Goal: Task Accomplishment & Management: Complete application form

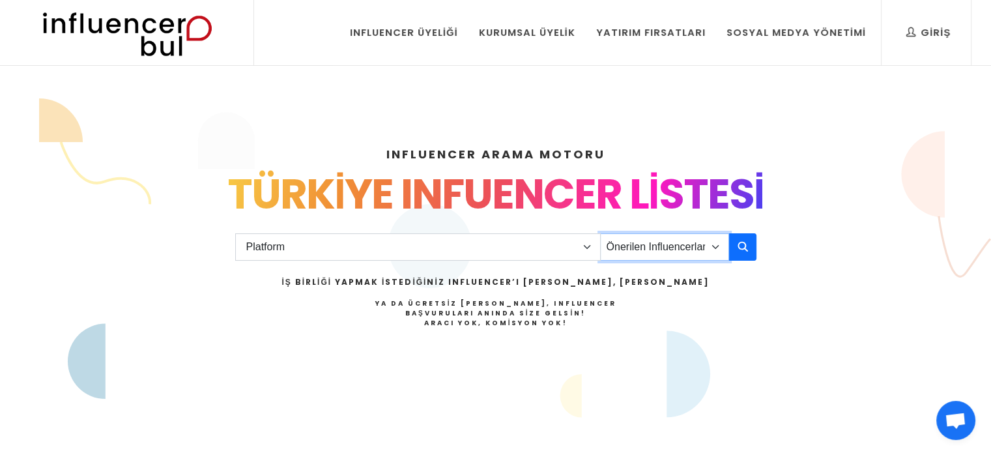
click at [713, 248] on select "Önerilen Influencerlar Aile & Çocuk & Ebeveyn Alışveriş & Giyim & Aksesuar Arab…" at bounding box center [664, 246] width 129 height 27
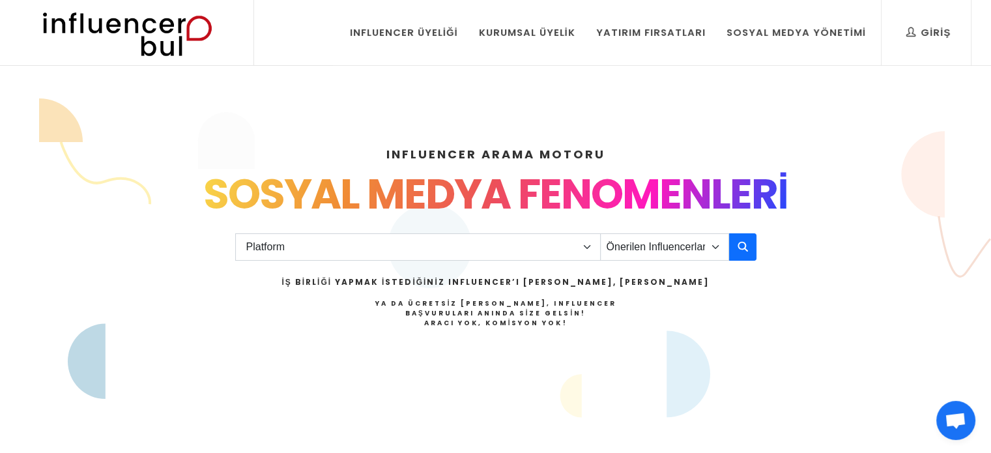
click at [790, 315] on div "INFLUENCER ARAMA MOTORU INSTAGRAM VE TIKTOK INFLUENCERLARI SOSYAL MEDYA FENOMEN…" at bounding box center [496, 279] width 860 height 330
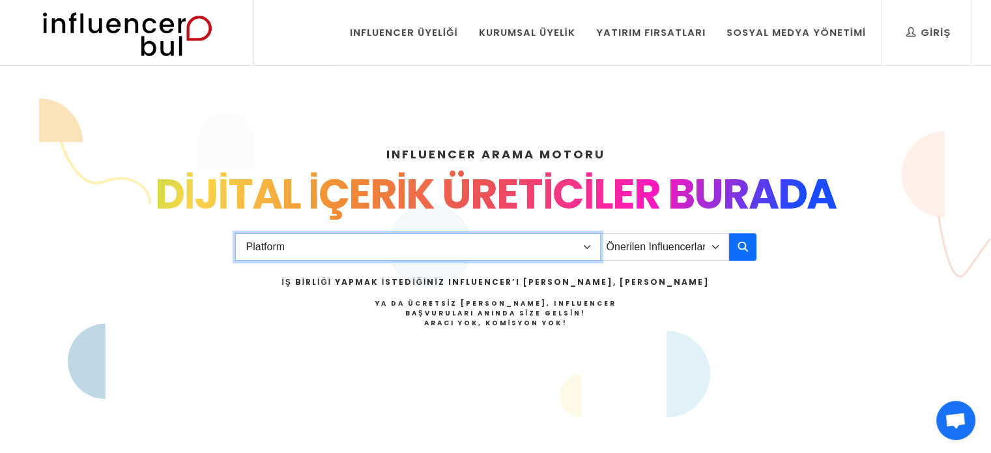
click at [334, 244] on select "Platform Instagram Facebook Youtube Tiktok Twitter Twitch" at bounding box center [417, 246] width 365 height 27
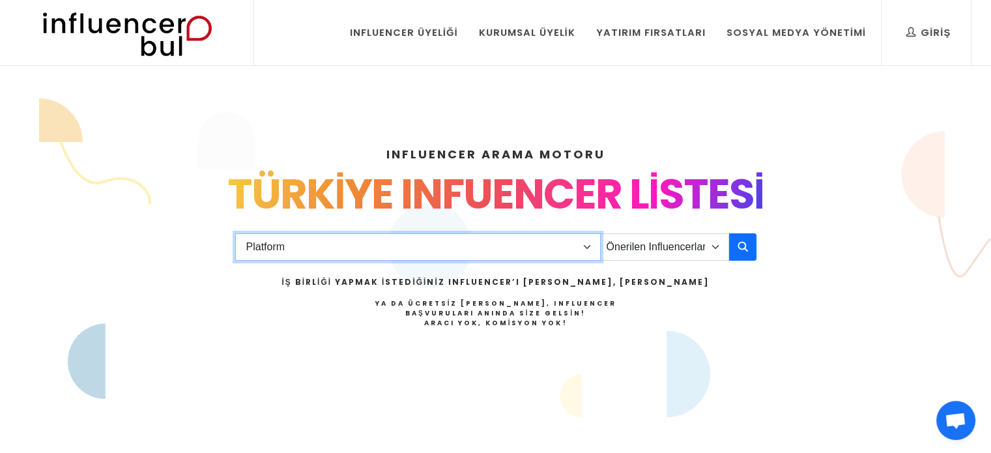
select select "1"
click at [235, 233] on select "Platform Instagram Facebook Youtube Tiktok Twitter Twitch" at bounding box center [417, 246] width 365 height 27
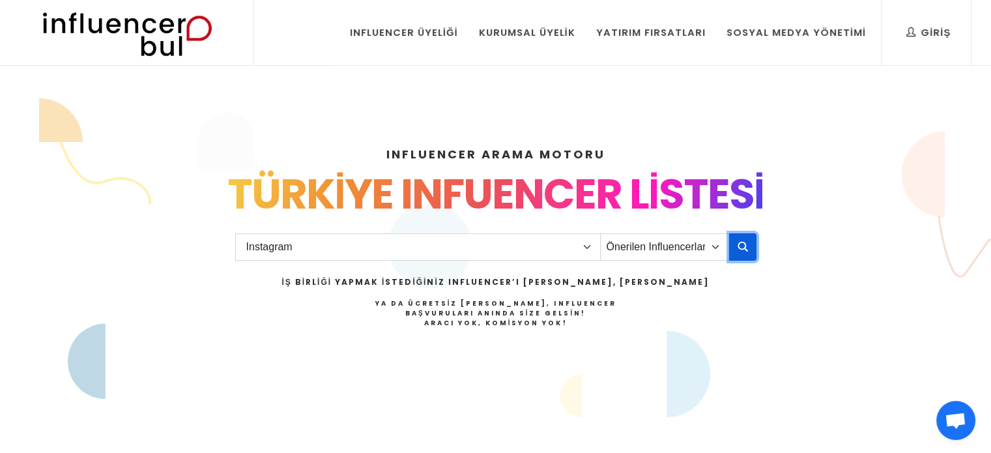
click at [735, 255] on button "button" at bounding box center [742, 246] width 27 height 27
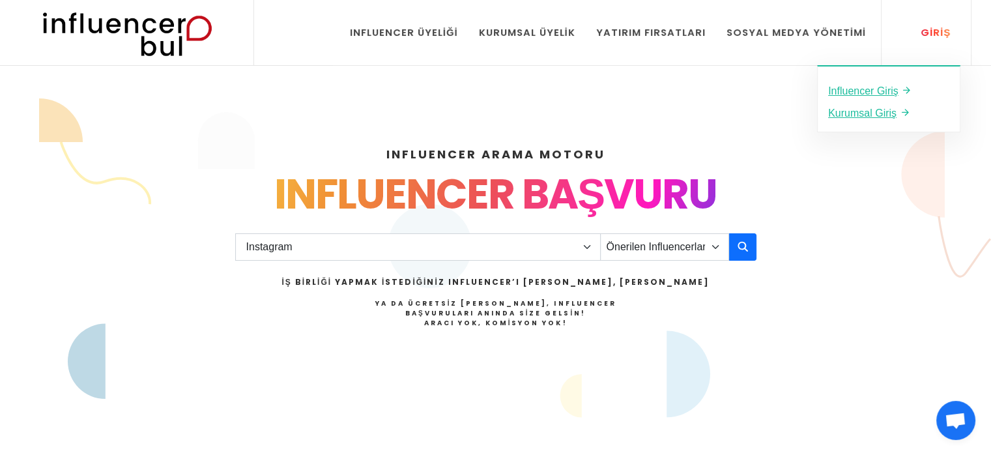
click at [937, 37] on div "Giriş" at bounding box center [928, 32] width 44 height 14
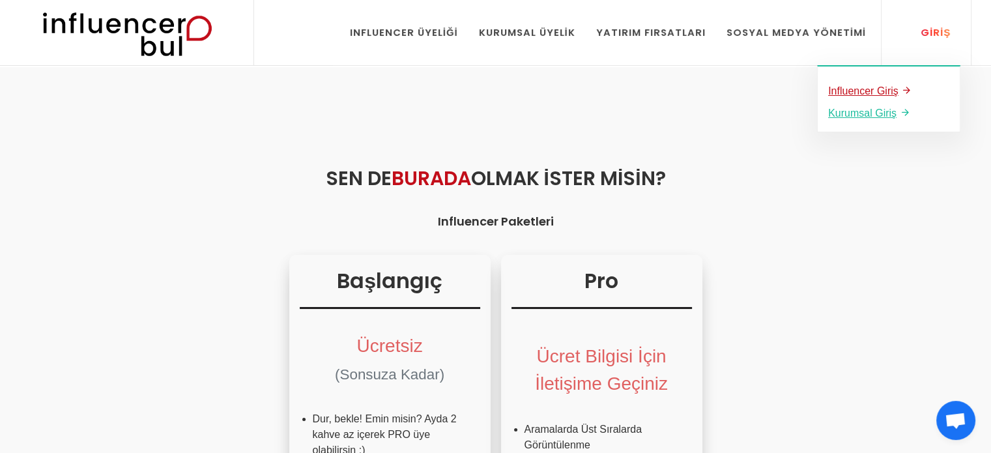
click at [857, 95] on u "Influencer Giriş" at bounding box center [863, 90] width 70 height 11
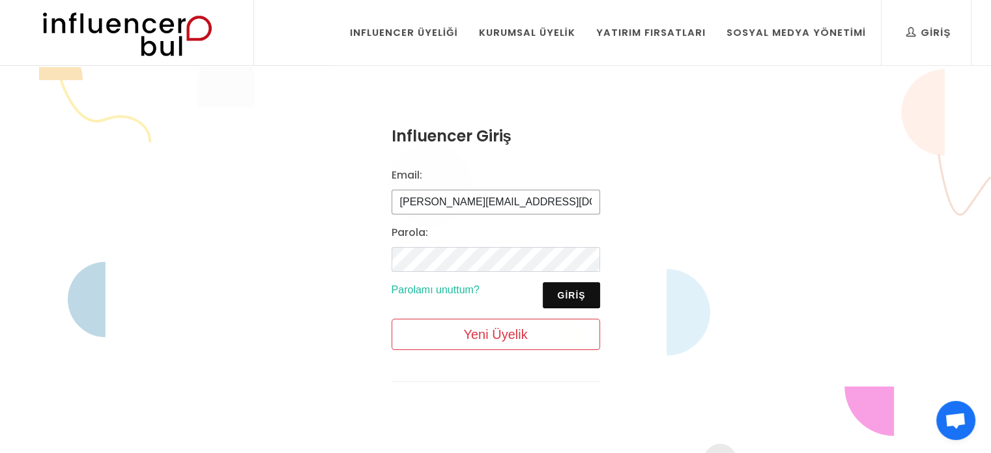
click at [537, 194] on input "mustafa@influencerbul.com" at bounding box center [496, 202] width 208 height 25
type input "m"
type input "ruhi@gmail.com"
click at [685, 216] on div "Influencer Giriş Email: ruhi@gmail.com Parola: Giriş Parolamı unuttum? Yeni Üye…" at bounding box center [495, 263] width 991 height 393
click at [568, 288] on button "Giriş" at bounding box center [571, 295] width 57 height 26
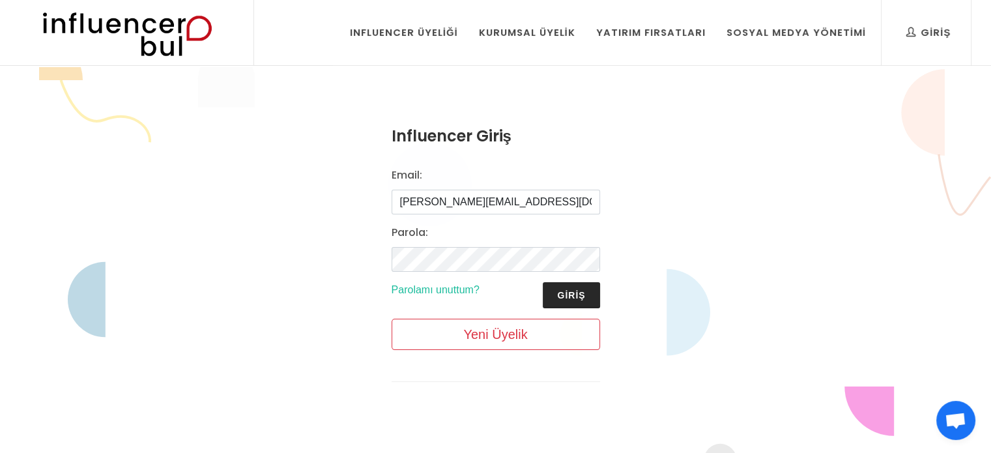
click at [567, 293] on button "Giriş" at bounding box center [571, 295] width 57 height 26
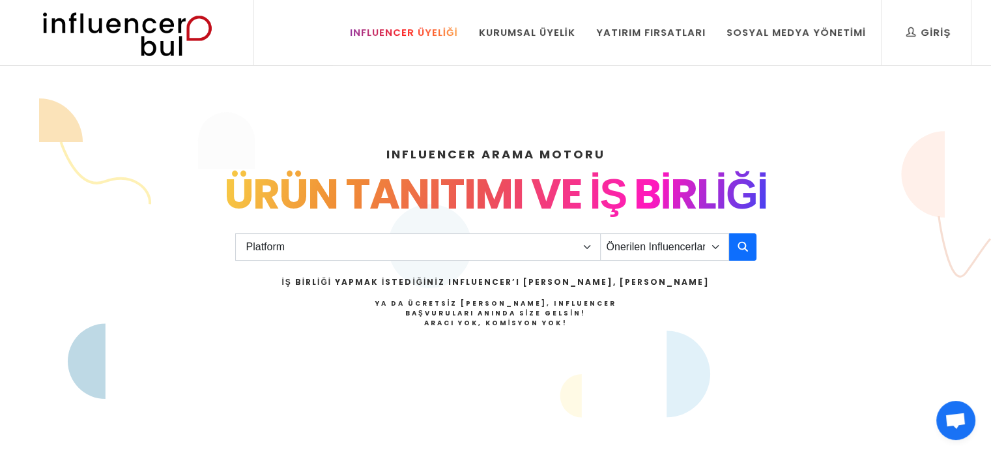
click at [413, 34] on div "Influencer Üyeliği" at bounding box center [404, 32] width 108 height 14
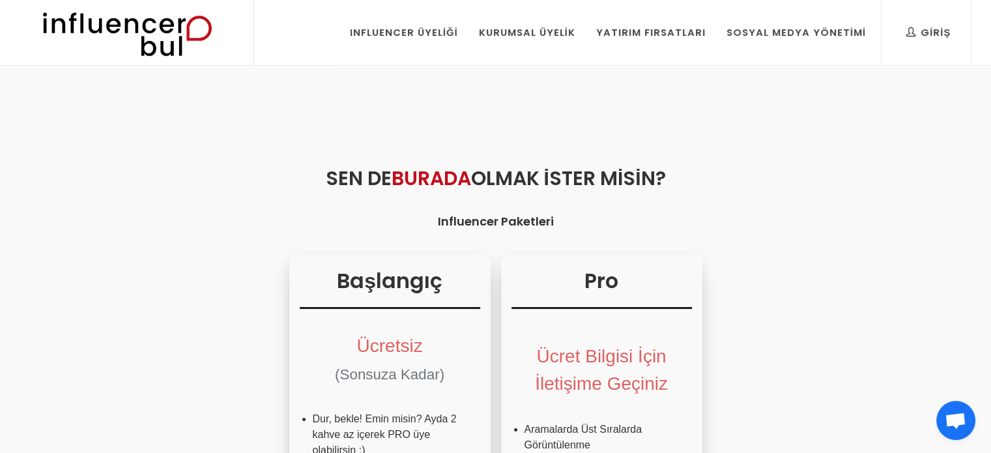
click at [182, 28] on img at bounding box center [127, 32] width 214 height 65
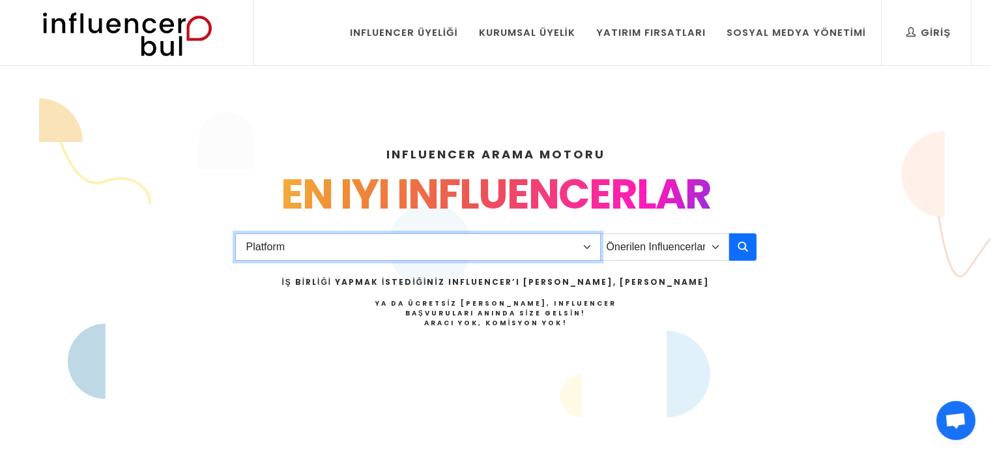
click at [583, 238] on select "Platform Instagram Facebook Youtube Tiktok Twitter Twitch" at bounding box center [417, 246] width 365 height 27
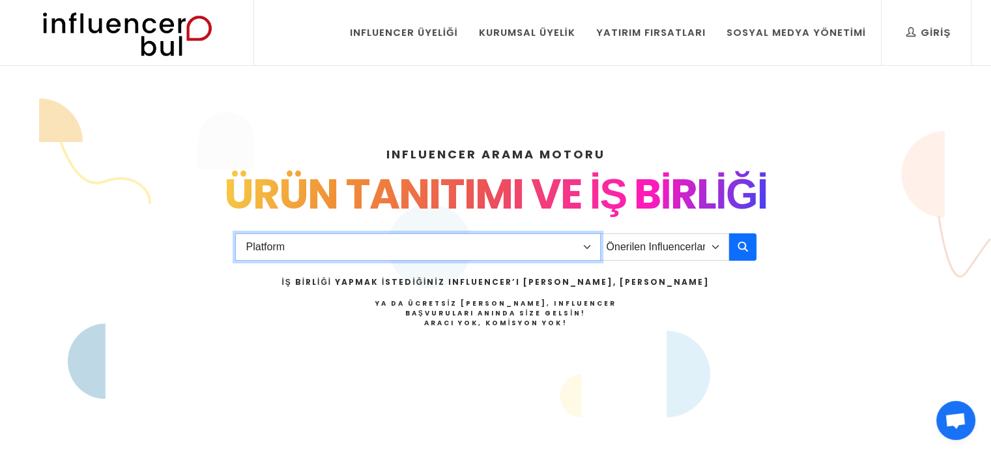
select select "1"
click at [235, 233] on select "Platform Instagram Facebook Youtube Tiktok Twitter Twitch" at bounding box center [417, 246] width 365 height 27
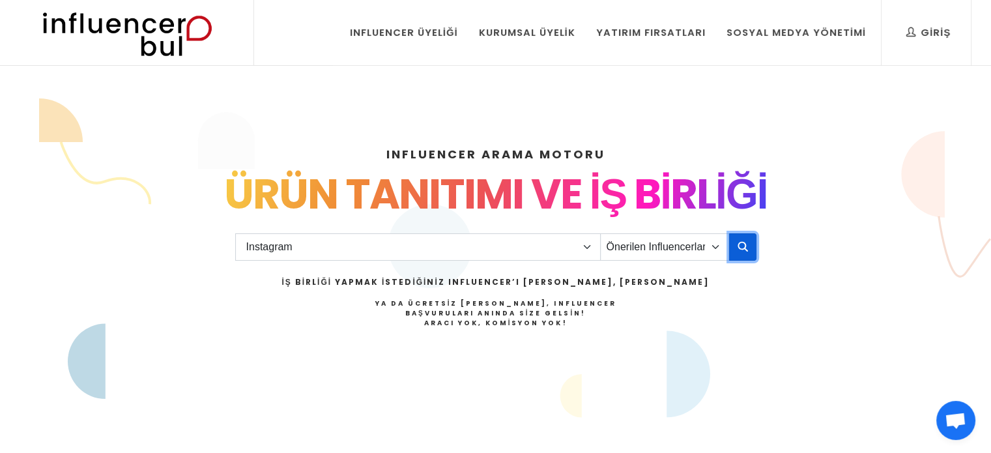
click at [739, 253] on icon "button" at bounding box center [743, 246] width 10 height 16
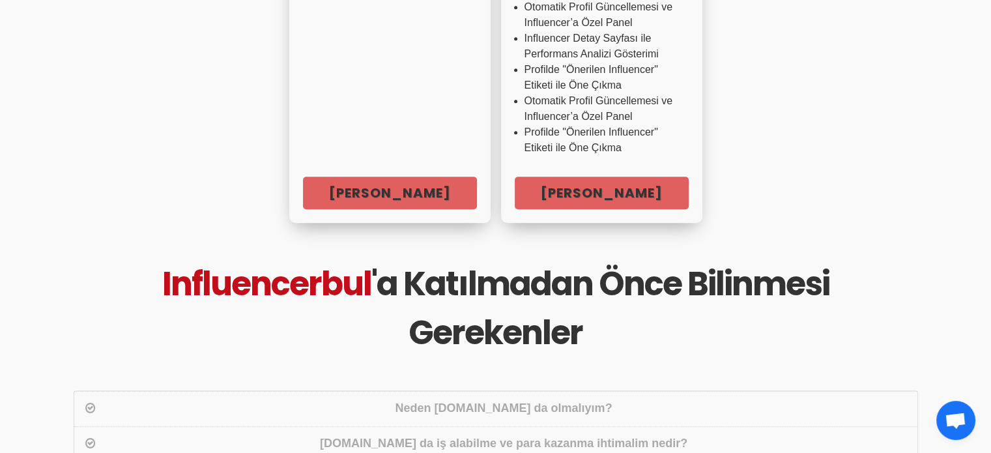
scroll to position [659, 0]
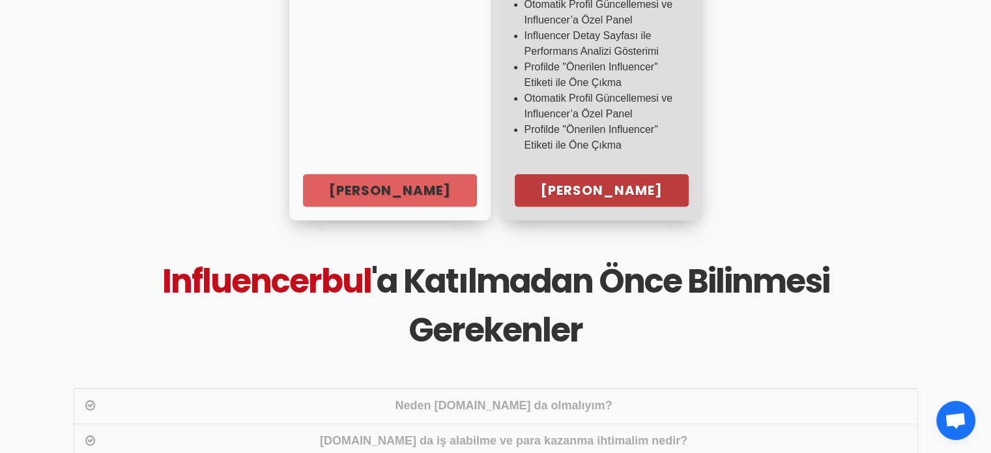
click at [583, 199] on link "Hemen Başla" at bounding box center [602, 190] width 174 height 33
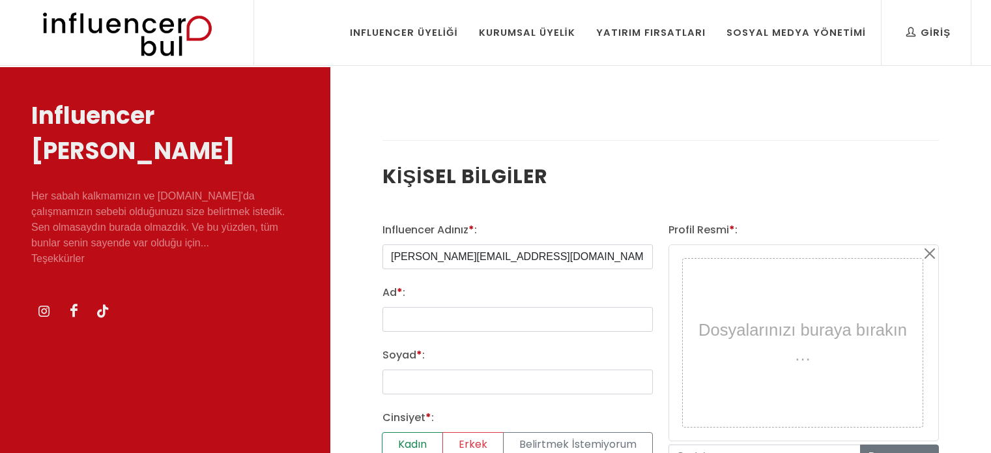
select select
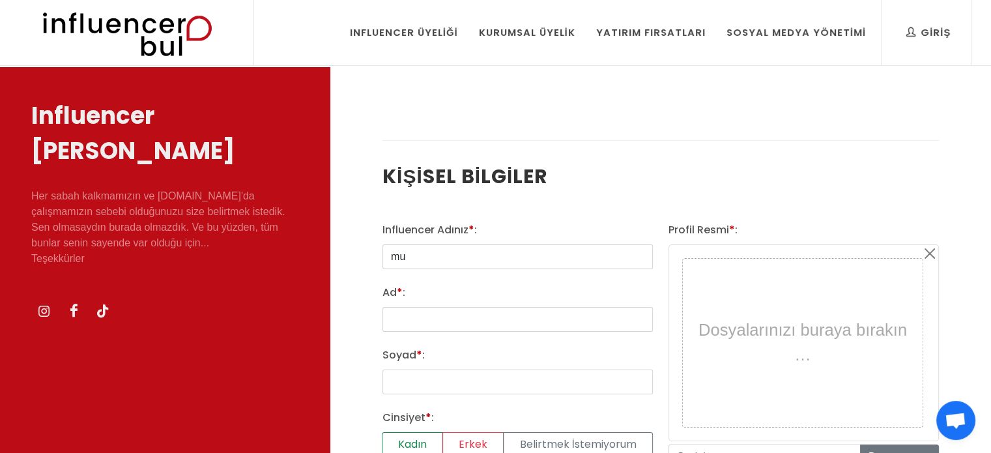
type input "m"
type input "[PERSON_NAME]"
click at [438, 309] on input "Ad * :" at bounding box center [517, 319] width 270 height 25
type input "Ruhi"
click at [455, 379] on input "Soyad * :" at bounding box center [517, 381] width 270 height 25
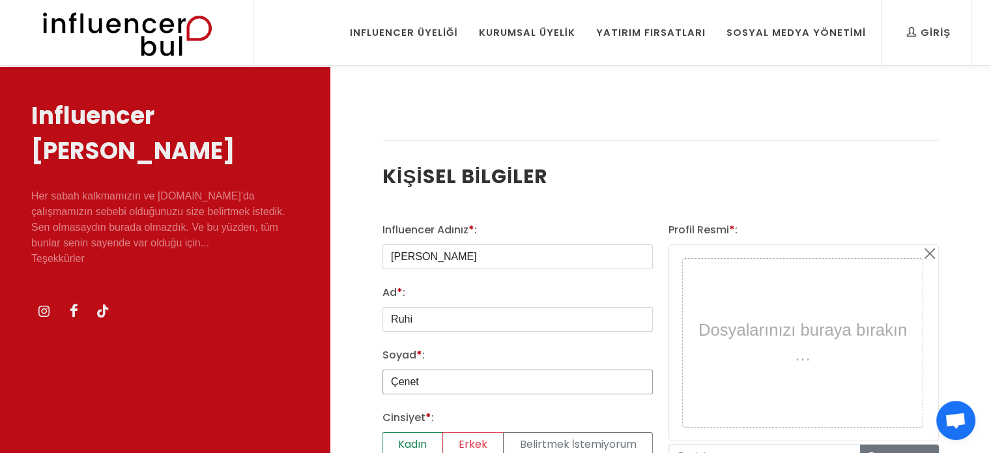
scroll to position [89, 0]
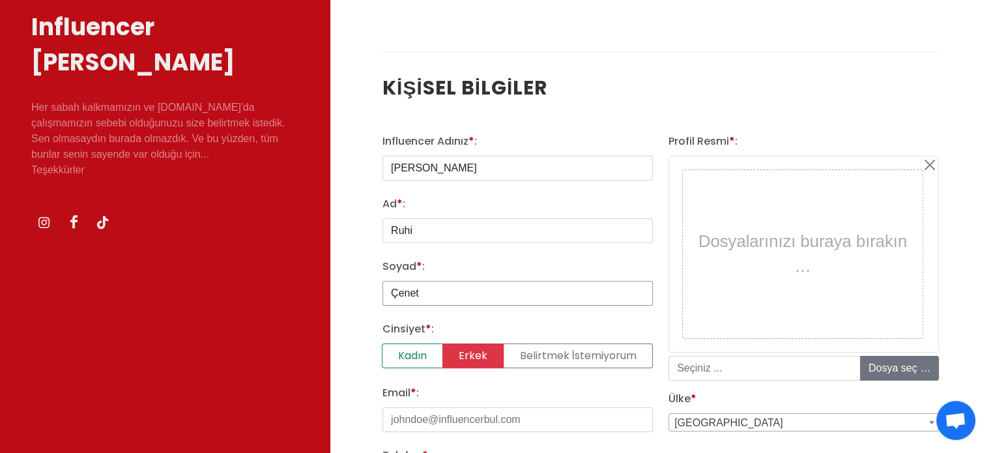
type input "Çenet"
click at [452, 357] on label "Erkek" at bounding box center [472, 355] width 61 height 25
click at [391, 352] on input "Erkek" at bounding box center [386, 347] width 8 height 8
radio input "true"
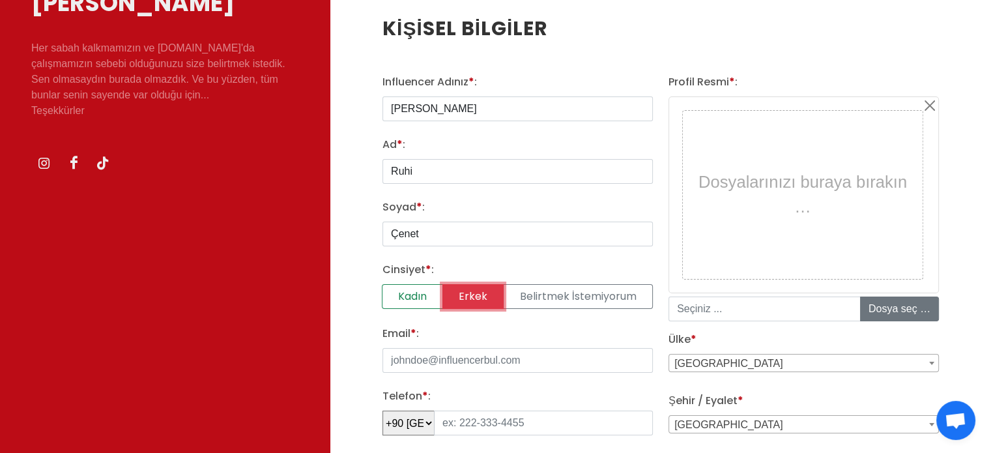
scroll to position [168, 0]
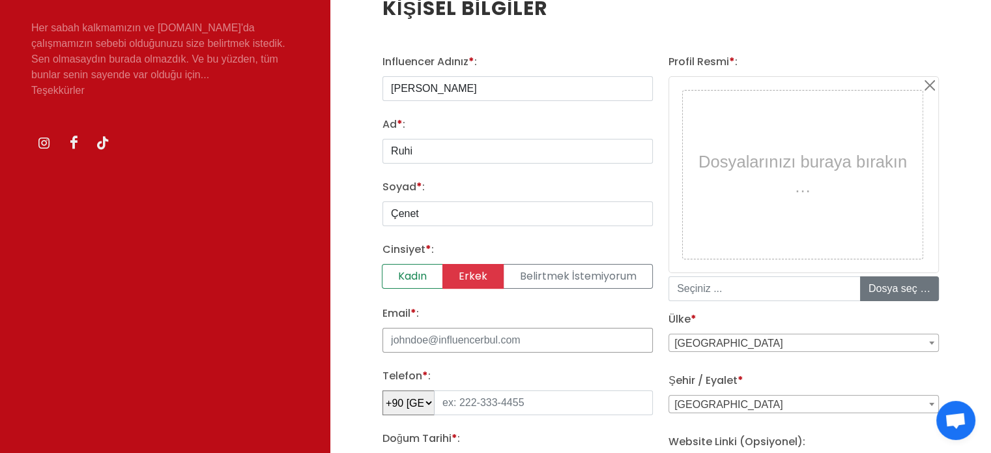
click at [484, 345] on input "Email * :" at bounding box center [517, 340] width 270 height 25
type input "[PERSON_NAME][EMAIL_ADDRESS][DOMAIN_NAME]"
click at [482, 401] on input "tel" at bounding box center [543, 402] width 219 height 25
type input "555 163 12 53"
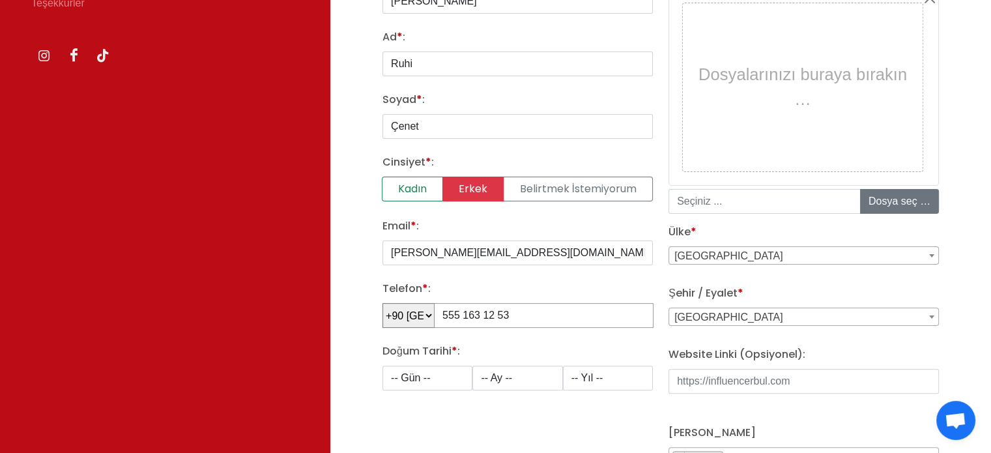
scroll to position [271, 0]
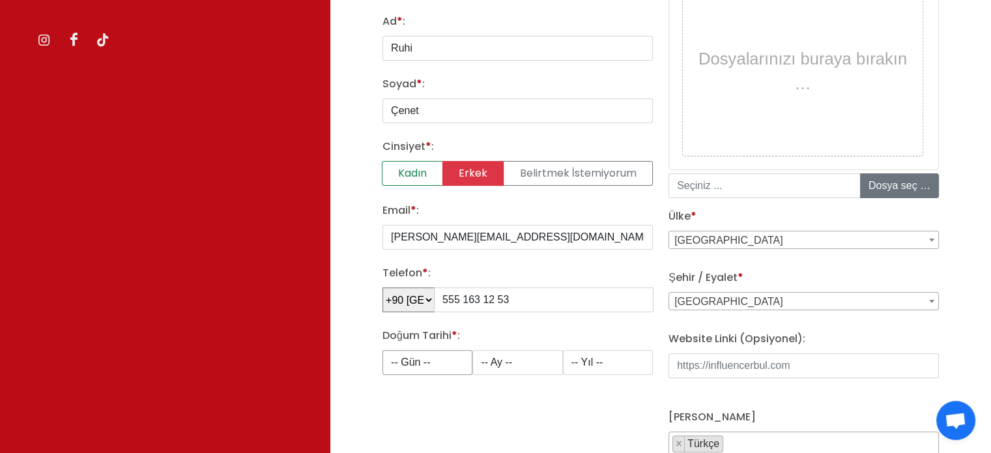
click at [429, 356] on select "-- Gün -- 1 2 3 4 5 6 7 8 9 10 11 12 13 14 15 16 17 18 19 20 21 22 23 24 25 26 …" at bounding box center [427, 362] width 90 height 25
select select "1"
click at [382, 350] on select "-- Gün -- 1 2 3 4 5 6 7 8 9 10 11 12 13 14 15 16 17 18 19 20 21 22 23 24 25 26 …" at bounding box center [427, 362] width 90 height 25
click at [529, 372] on div "Influencer Adınız * : [PERSON_NAME] Ad * : [PERSON_NAME] * : Çenet Cinsiyet * :…" at bounding box center [518, 240] width 286 height 579
click at [528, 359] on select "-- Ay -- 1 2 3 4 5 6 7 8 9 10 11 12" at bounding box center [517, 362] width 90 height 25
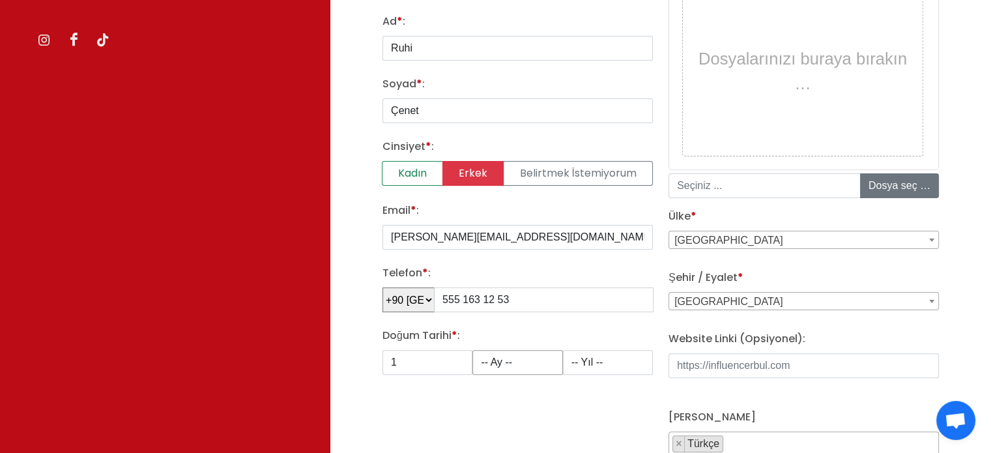
select select "1"
click at [472, 350] on select "-- Ay -- 1 2 3 4 5 6 7 8 9 10 11 12" at bounding box center [517, 362] width 90 height 25
click at [599, 351] on select "-- Yıl -- 2008 2007 2006 2005 2004 2003 2002 2001 2000 1999 1998 1997 1996 1995…" at bounding box center [608, 362] width 90 height 25
select select "1991"
click at [563, 350] on select "-- Yıl -- 2008 2007 2006 2005 2004 2003 2002 2001 2000 1999 1998 1997 1996 1995…" at bounding box center [608, 362] width 90 height 25
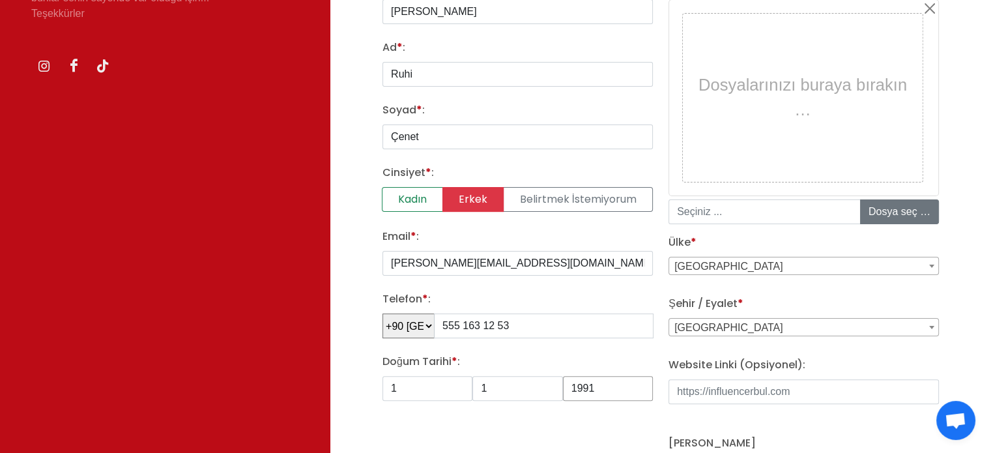
scroll to position [242, 0]
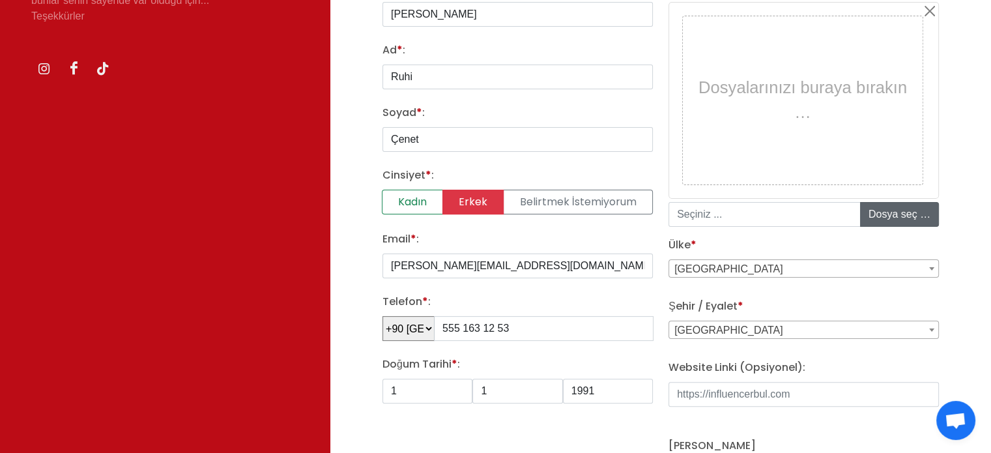
click at [897, 213] on input "file" at bounding box center [959, 214] width 197 height 23
type input "C:\fakepath\5f1fd483554280120c51979d.webp"
type input "Dosya seçilmedi"
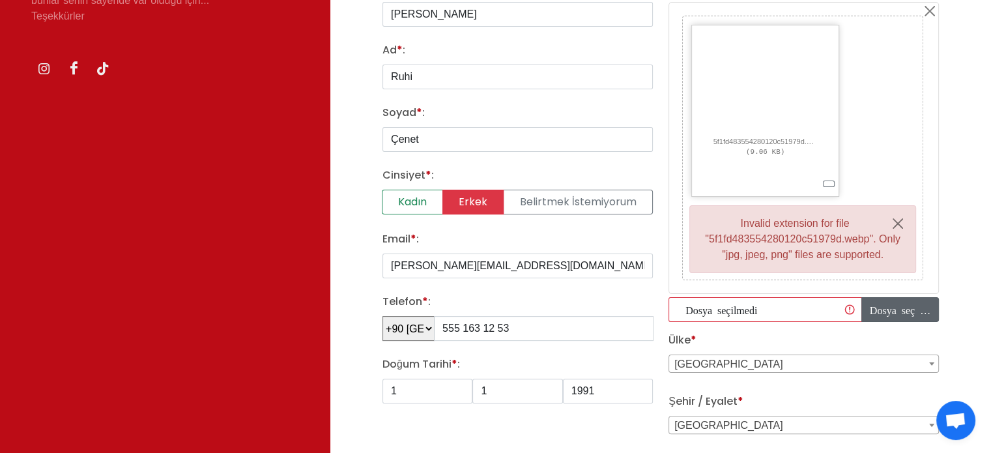
click at [885, 300] on input "file" at bounding box center [950, 309] width 177 height 23
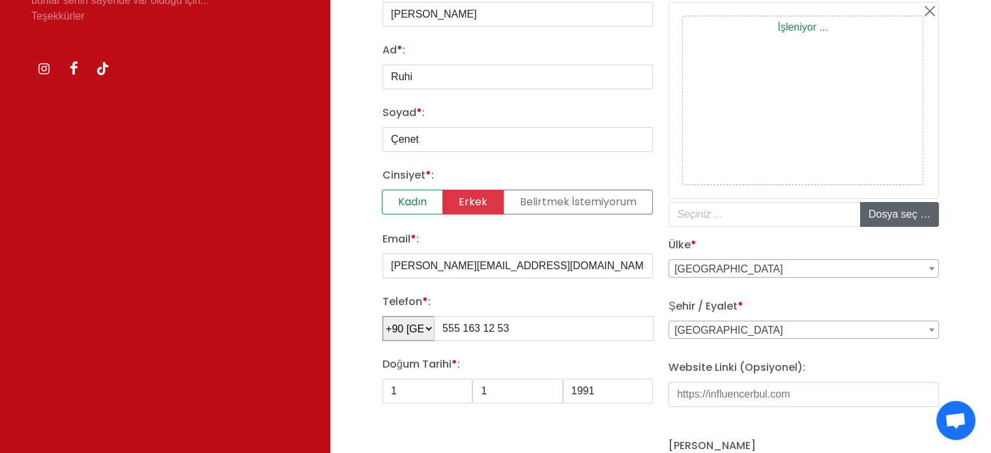
type input "C:\fakepath\IMG_20200316_162140_255.jpg"
type input "IMG_20200316_162140_255.jpg"
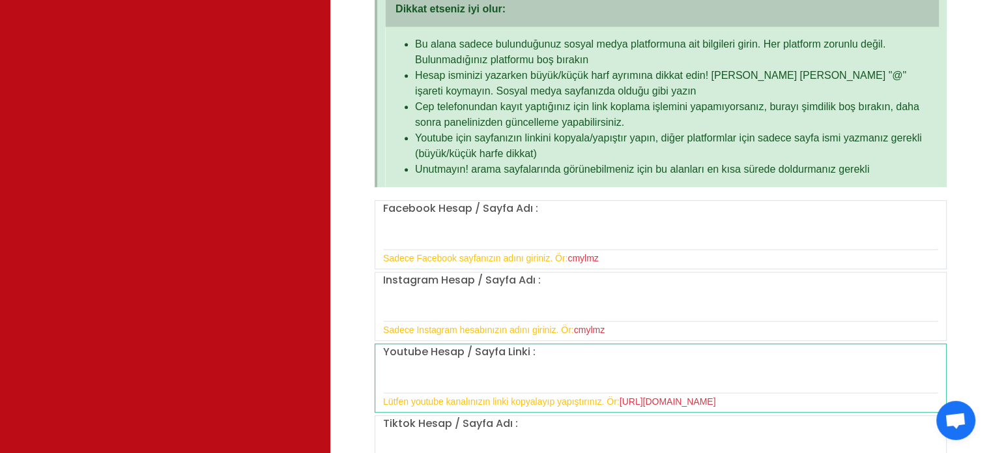
scroll to position [894, 0]
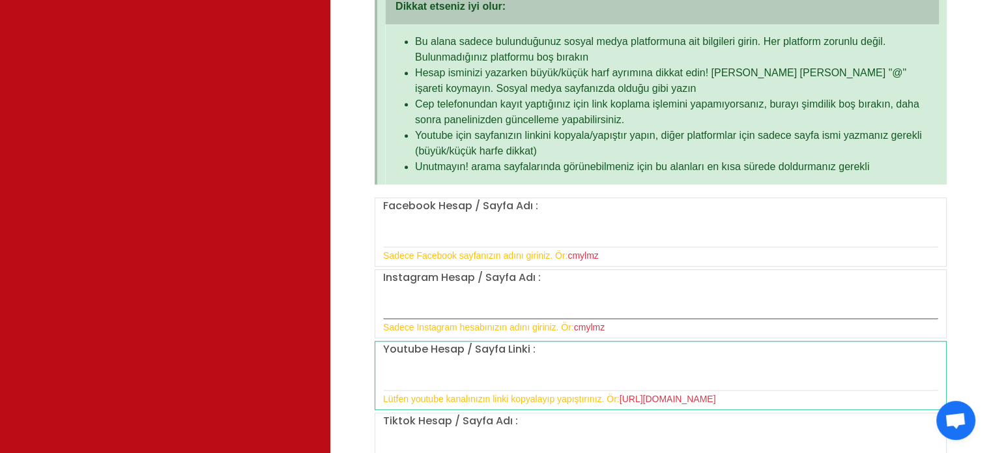
click at [466, 308] on input "text" at bounding box center [660, 305] width 555 height 27
type input "ruhicenet"
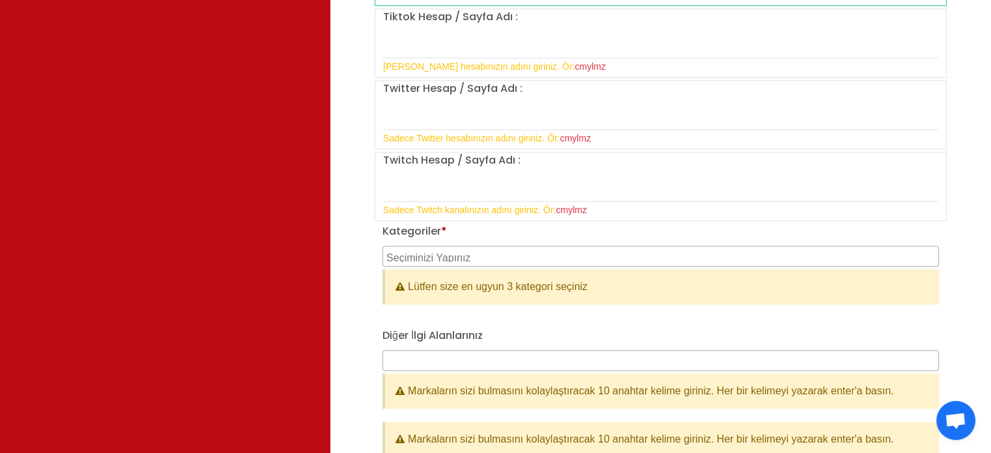
scroll to position [1300, 0]
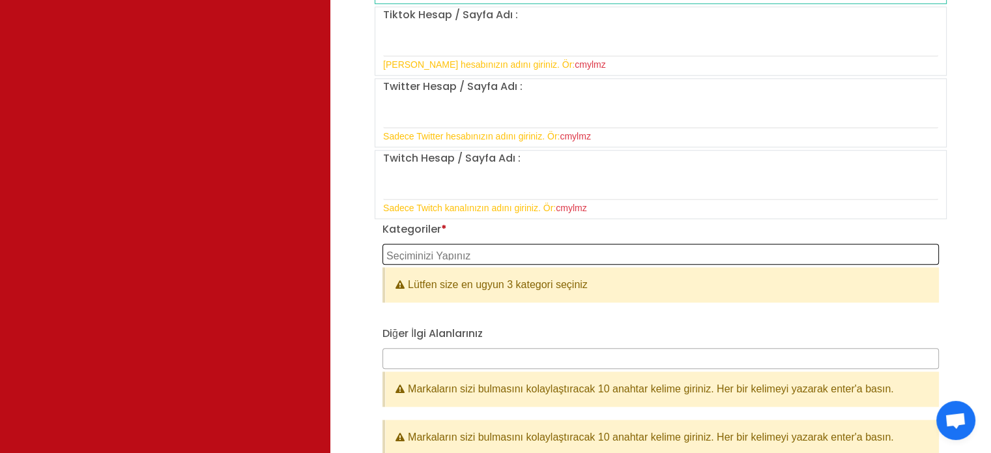
click at [490, 248] on textarea "Search" at bounding box center [662, 254] width 552 height 12
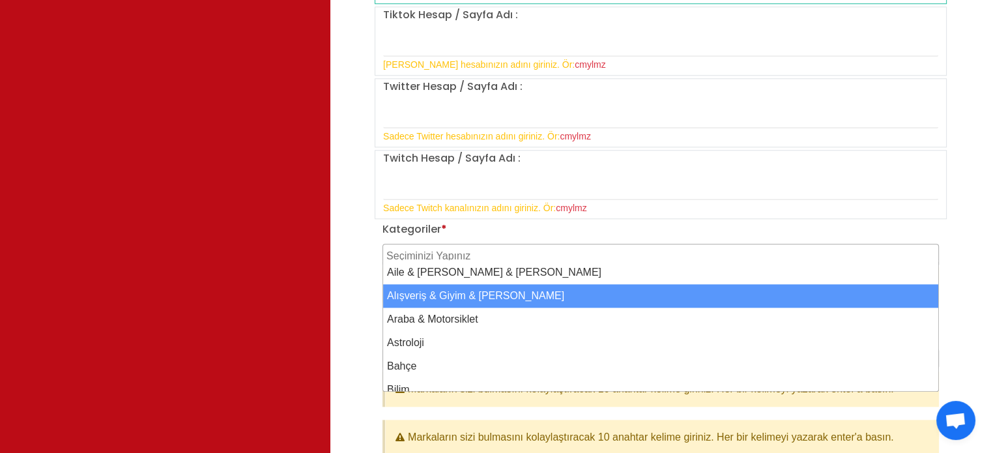
select select "2"
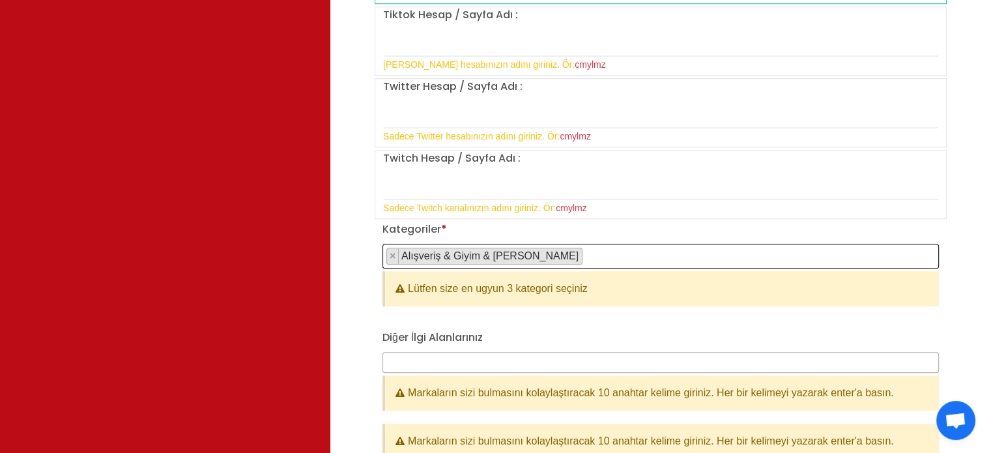
click at [583, 244] on span "× Alışveriş & Giyim & Aksesuar" at bounding box center [660, 256] width 556 height 25
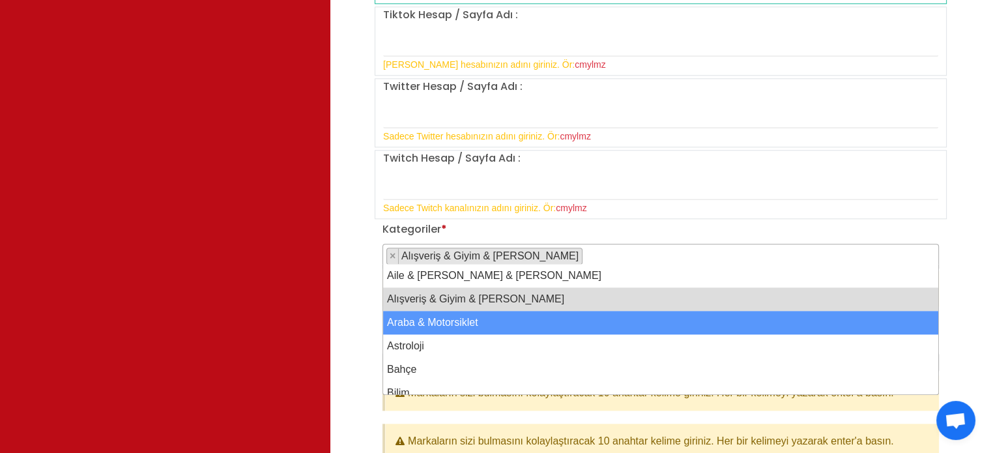
drag, startPoint x: 450, startPoint y: 323, endPoint x: 467, endPoint y: 317, distance: 17.9
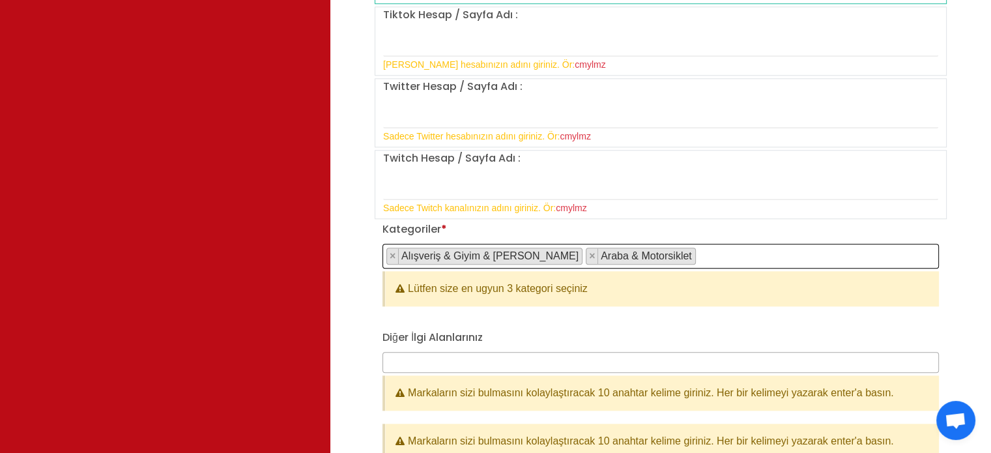
click at [467, 317] on div "Kategoriler * Aile & Çocuk & Ebeveyn Alışveriş & Giyim & Aksesuar Araba & Motor…" at bounding box center [661, 275] width 572 height 106
click at [680, 248] on span "× Alışveriş & Giyim & Aksesuar × Araba & Motorsiklet" at bounding box center [660, 256] width 556 height 25
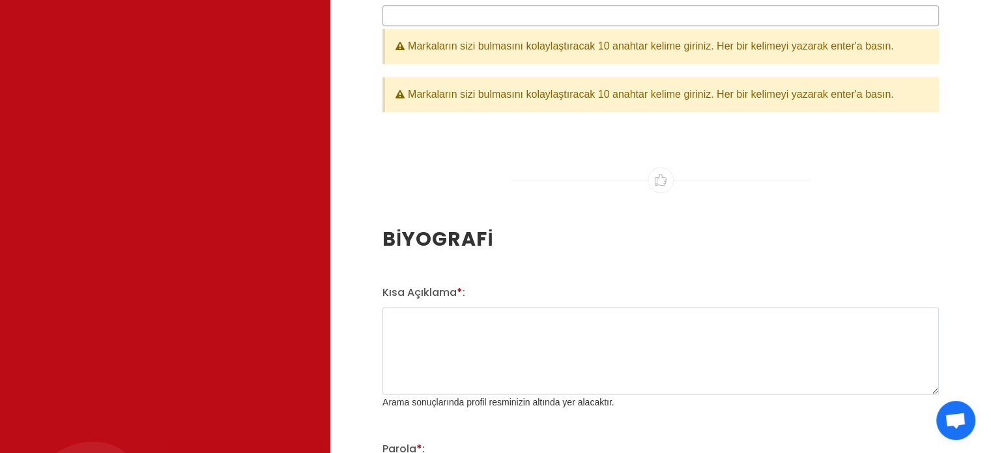
scroll to position [1649, 0]
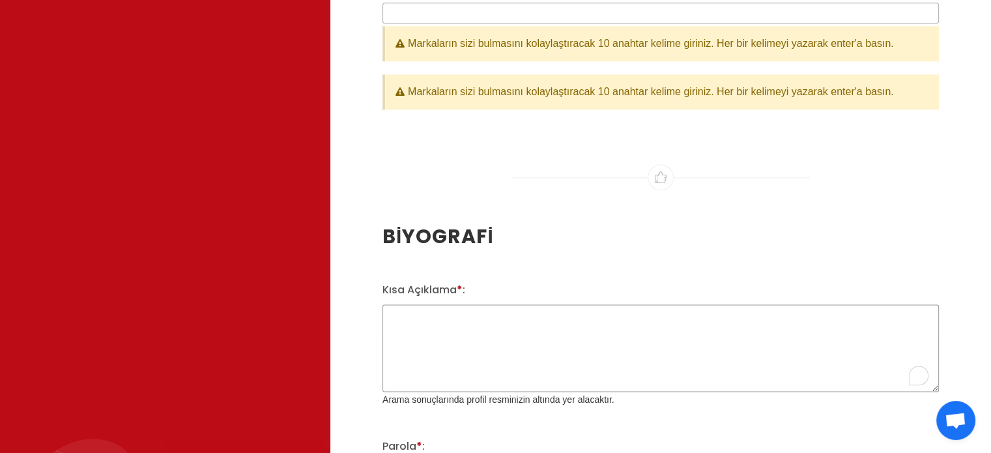
click at [510, 319] on textarea "Kısa Açıklama * :" at bounding box center [660, 347] width 556 height 87
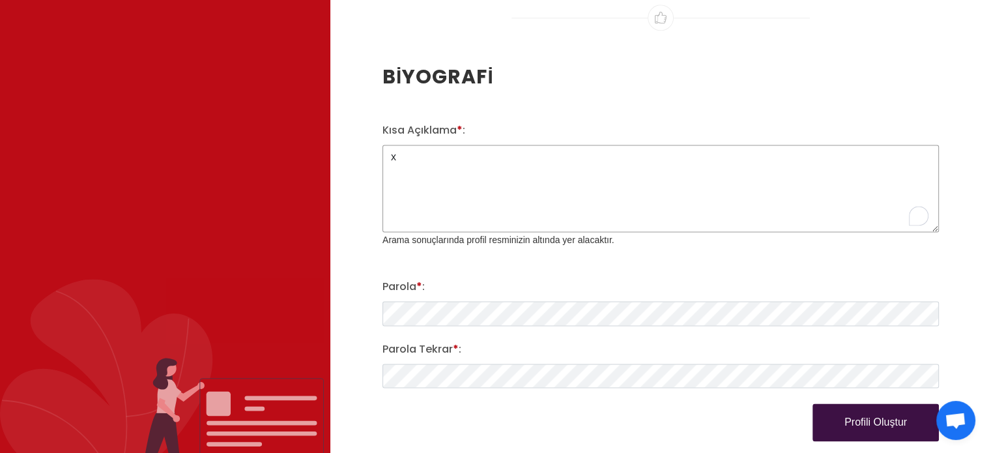
scroll to position [1811, 0]
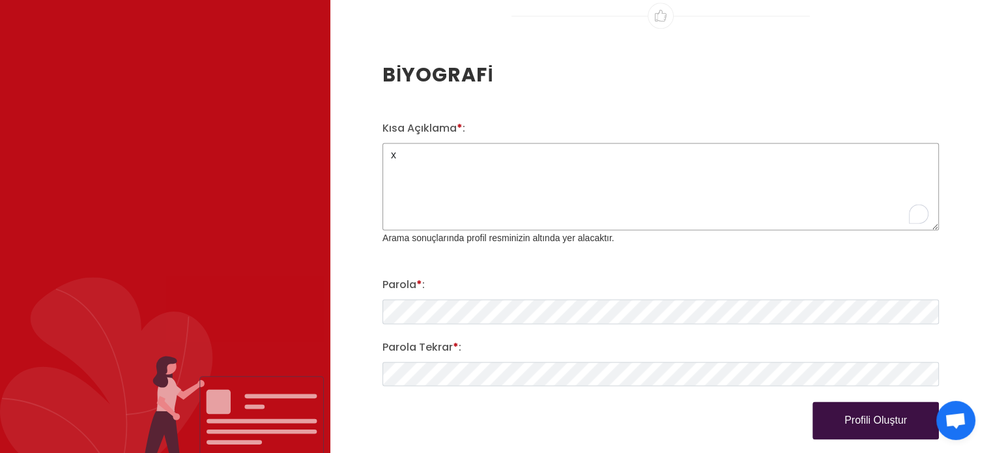
type textarea "x"
click at [657, 416] on div "Profili Oluştur" at bounding box center [661, 420] width 572 height 38
click at [862, 421] on button "Profili Oluştur" at bounding box center [875, 420] width 126 height 38
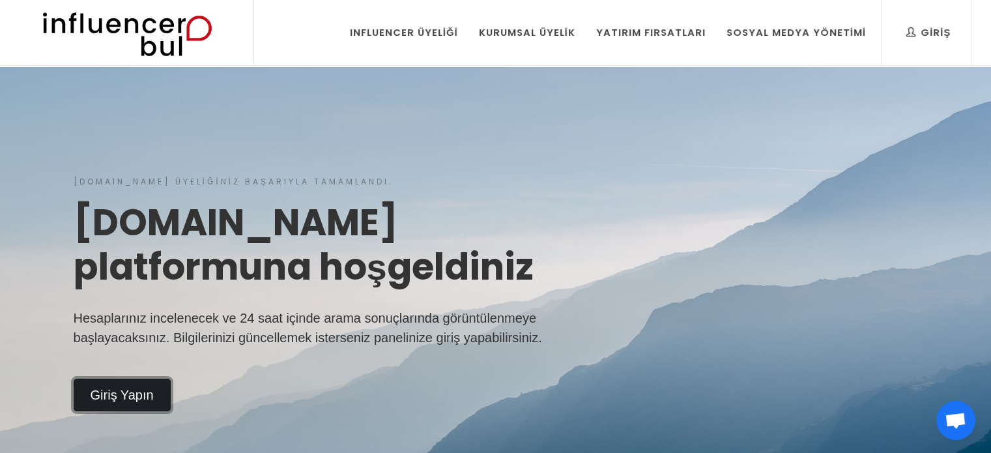
click at [141, 399] on link "Giriş Yapın" at bounding box center [122, 395] width 97 height 33
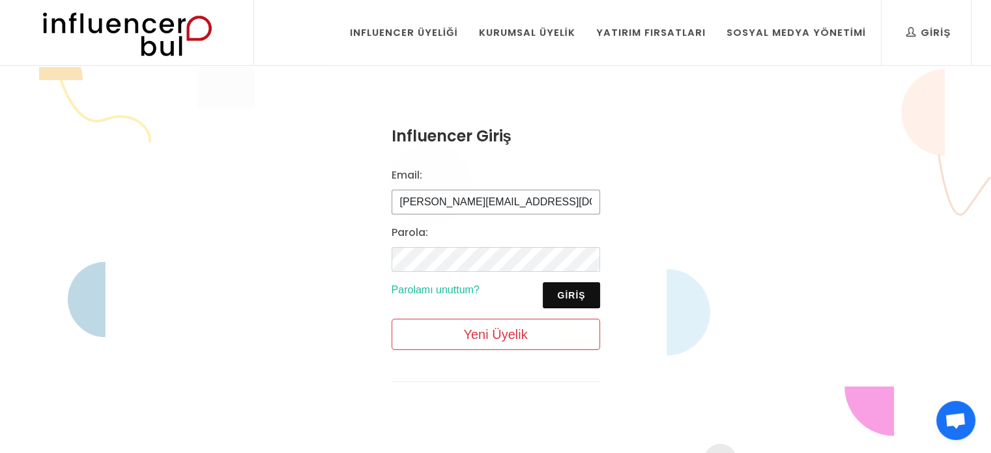
click at [540, 205] on input "[PERSON_NAME][EMAIL_ADDRESS][DOMAIN_NAME]" at bounding box center [496, 202] width 208 height 25
type input "m"
type input "[PERSON_NAME][EMAIL_ADDRESS][DOMAIN_NAME]"
click at [723, 192] on div "Influencer Giriş Email: [PERSON_NAME][EMAIL_ADDRESS][DOMAIN_NAME] [GEOGRAPHIC_D…" at bounding box center [495, 263] width 991 height 393
click at [568, 291] on button "Giriş" at bounding box center [571, 295] width 57 height 26
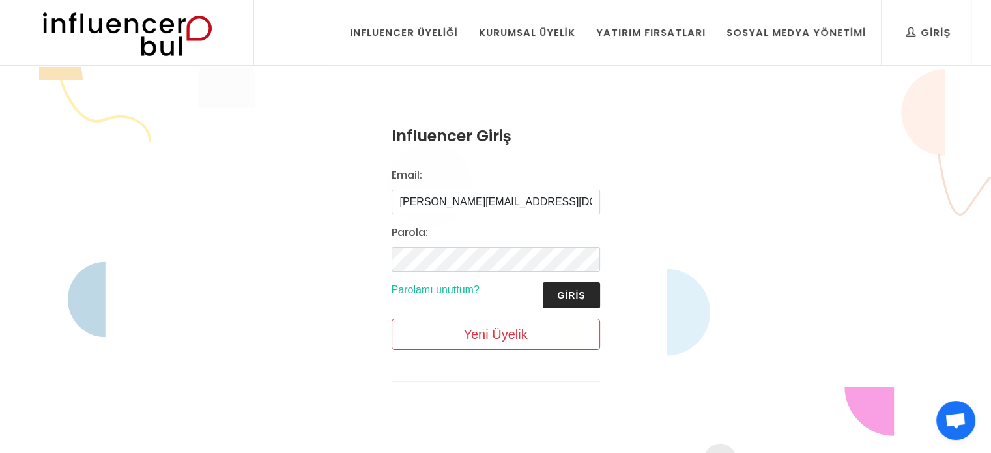
click at [570, 289] on button "Giriş" at bounding box center [571, 295] width 57 height 26
click at [581, 292] on button "Giriş" at bounding box center [571, 295] width 57 height 26
type input "[PERSON_NAME][EMAIL_ADDRESS][DOMAIN_NAME]"
click at [151, 29] on img at bounding box center [127, 32] width 214 height 65
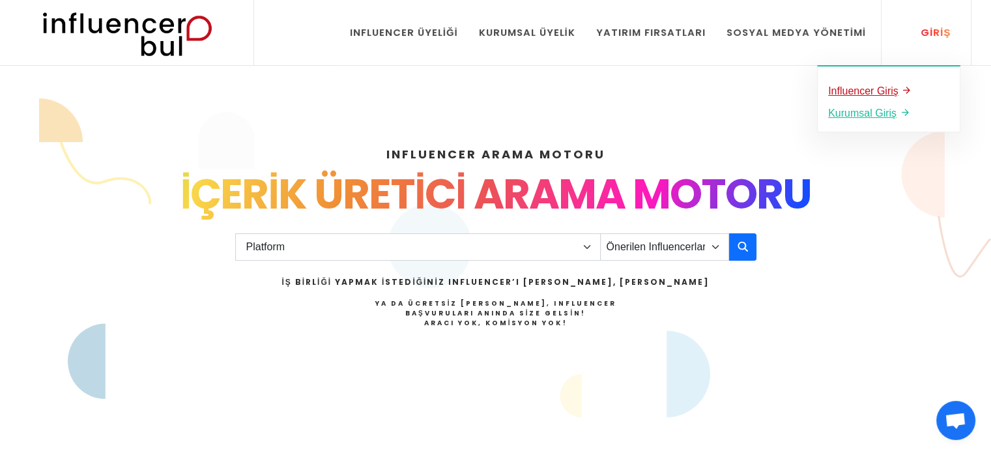
click at [875, 90] on u "Influencer Giriş" at bounding box center [863, 90] width 70 height 11
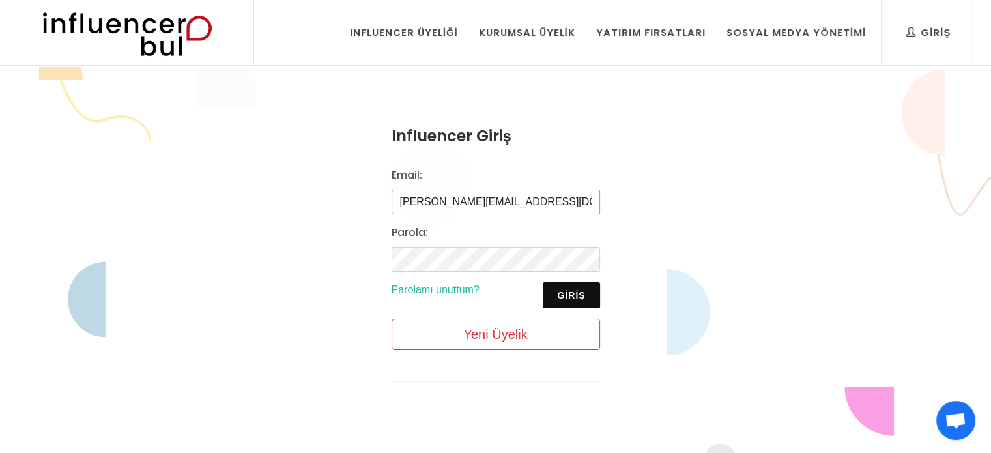
click at [536, 207] on input "[PERSON_NAME][EMAIL_ADDRESS][DOMAIN_NAME]" at bounding box center [496, 202] width 208 height 25
type input "m"
type input "[PERSON_NAME][EMAIL_ADDRESS][DOMAIN_NAME]"
click at [680, 147] on div "Influencer Giriş Email: [PERSON_NAME][EMAIL_ADDRESS][DOMAIN_NAME] [GEOGRAPHIC_D…" at bounding box center [495, 263] width 991 height 393
click at [571, 298] on button "Giriş" at bounding box center [571, 295] width 57 height 26
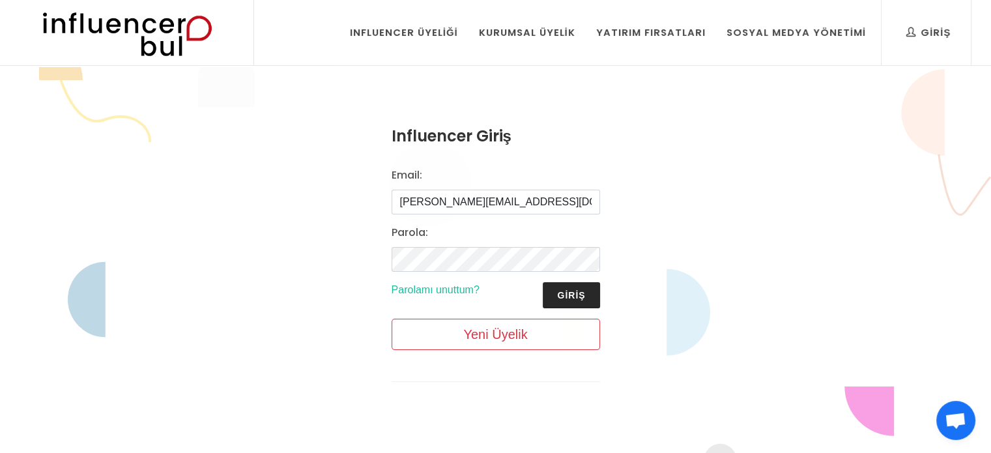
click at [587, 296] on button "Giriş" at bounding box center [571, 295] width 57 height 26
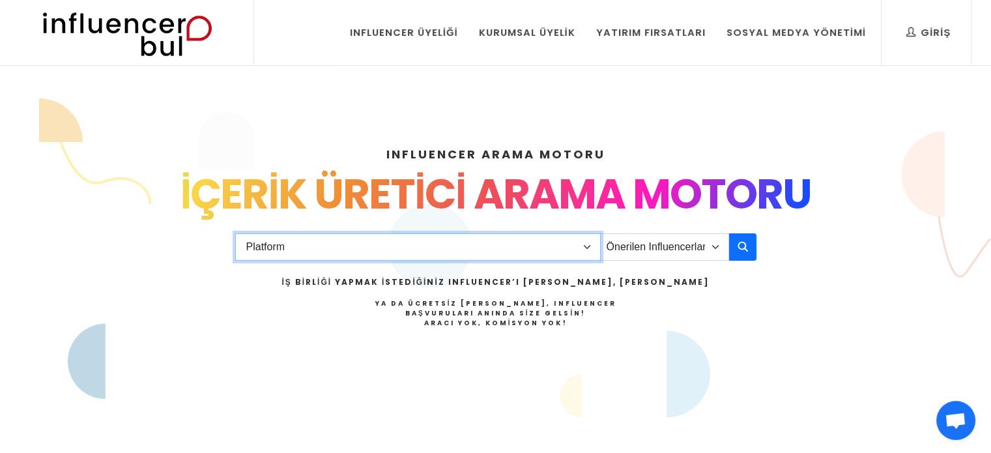
click at [574, 247] on select "Platform Instagram Facebook Youtube Tiktok Twitter Twitch" at bounding box center [417, 246] width 365 height 27
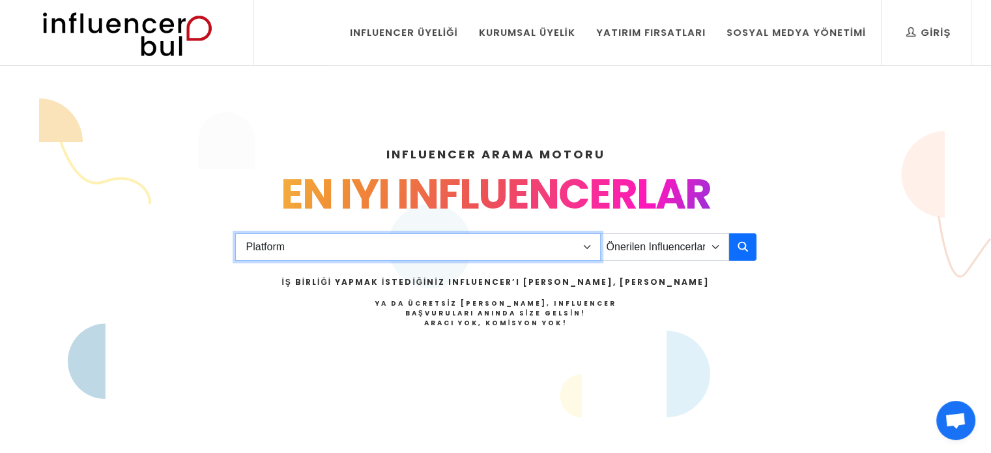
select select "1"
click at [235, 233] on select "Platform Instagram Facebook Youtube Tiktok Twitter Twitch" at bounding box center [417, 246] width 365 height 27
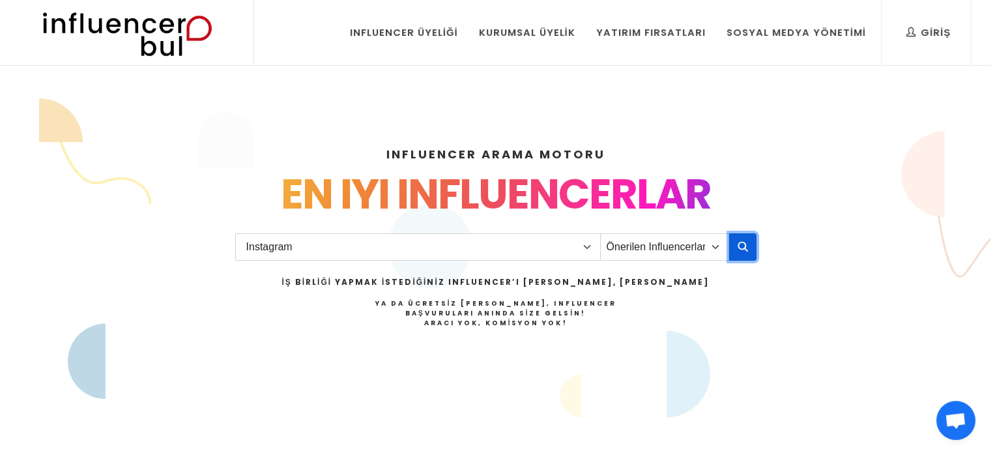
click at [734, 242] on button "button" at bounding box center [742, 246] width 27 height 27
